Goal: Transaction & Acquisition: Book appointment/travel/reservation

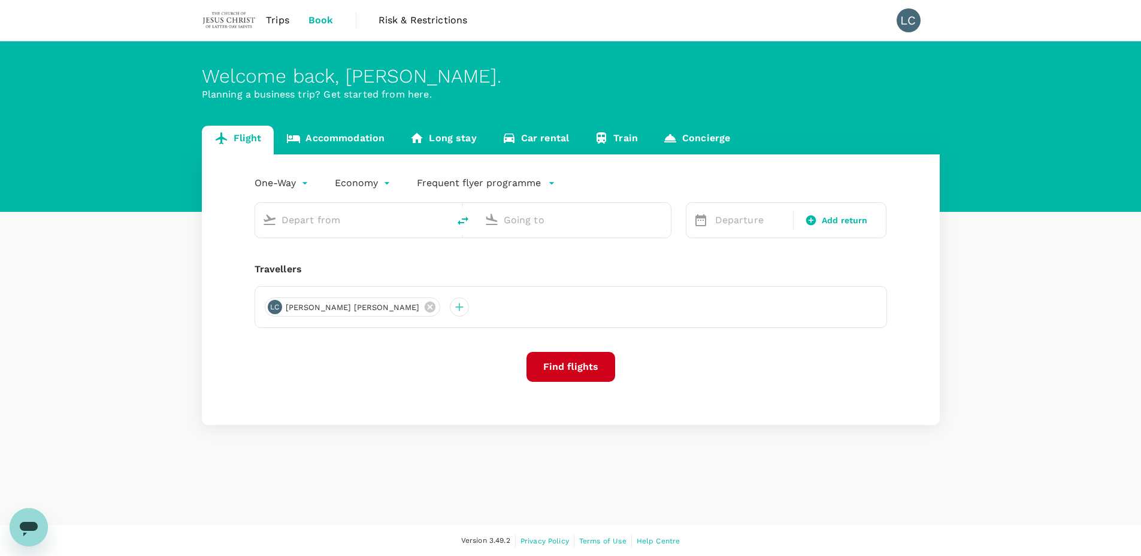
type input "roundtrip"
type input "Singapore Changi (SIN)"
type input "Suvarnabhumi Intl (BKK)"
type input "Singapore Changi (SIN)"
type input "Suvarnabhumi Intl (BKK)"
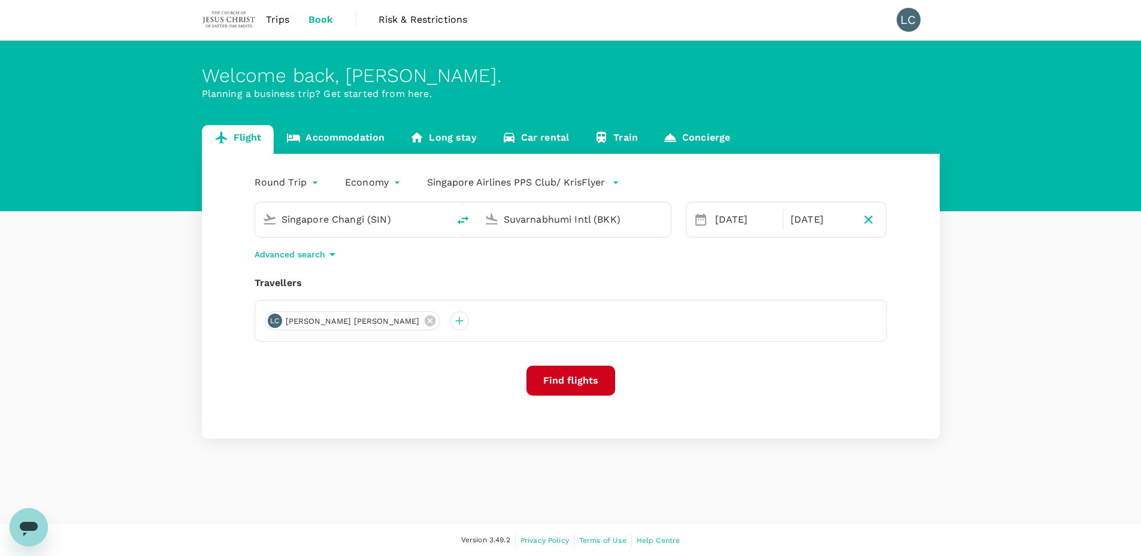
scroll to position [1, 0]
